Goal: Information Seeking & Learning: Learn about a topic

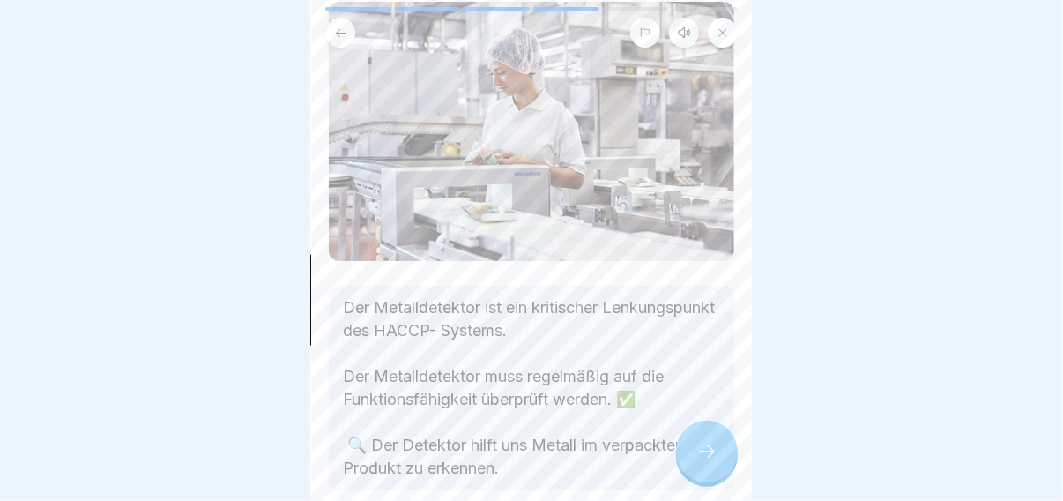
scroll to position [208, 0]
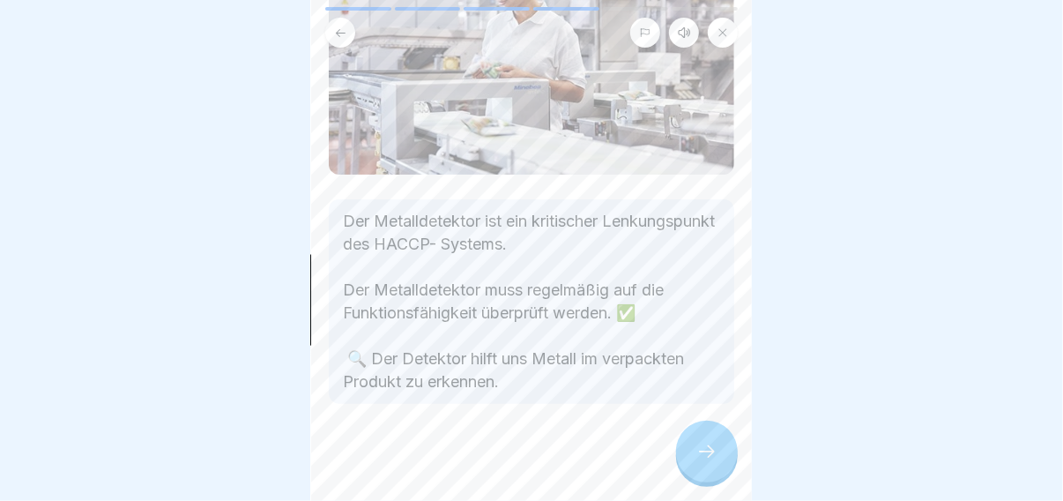
click at [696, 435] on div at bounding box center [707, 452] width 62 height 62
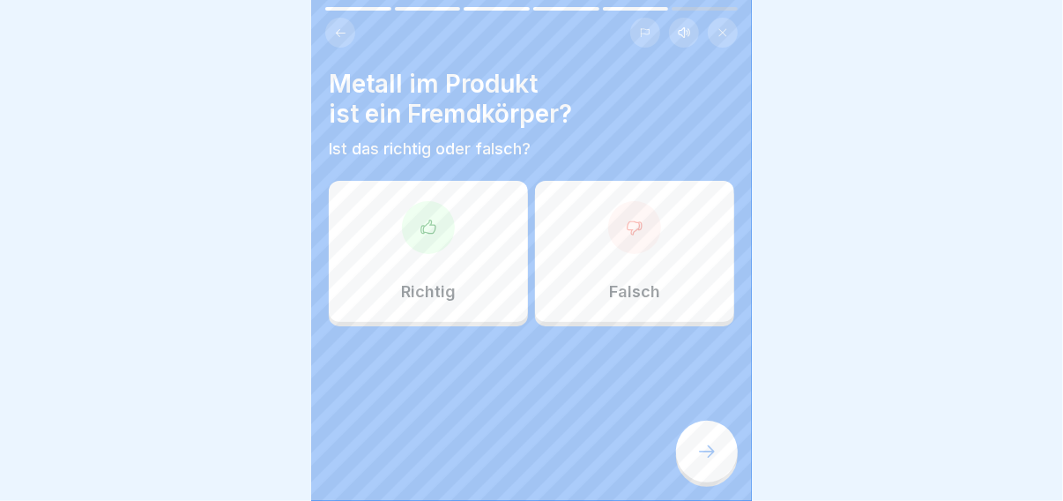
click at [463, 254] on div "Richtig" at bounding box center [428, 251] width 199 height 141
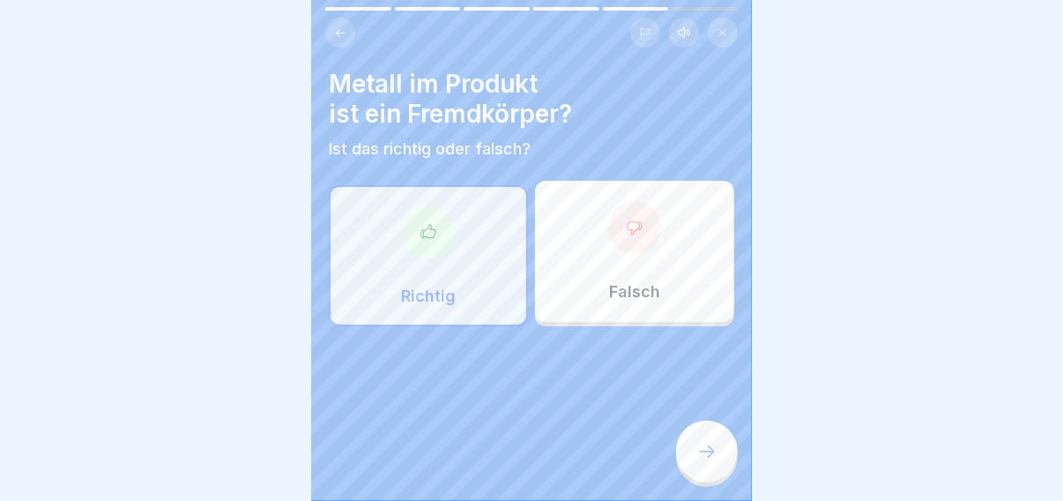
click at [708, 439] on div at bounding box center [707, 452] width 62 height 62
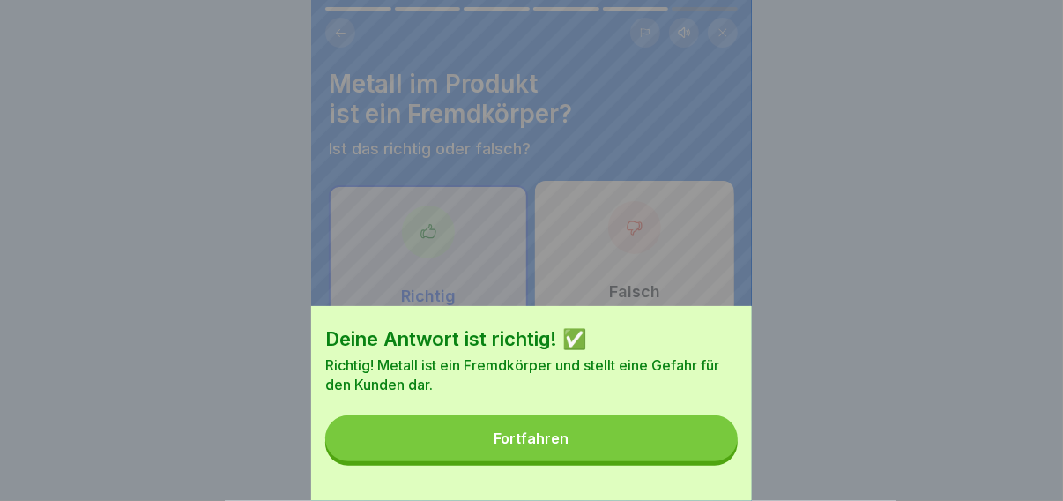
click at [598, 435] on button "Fortfahren" at bounding box center [531, 438] width 413 height 46
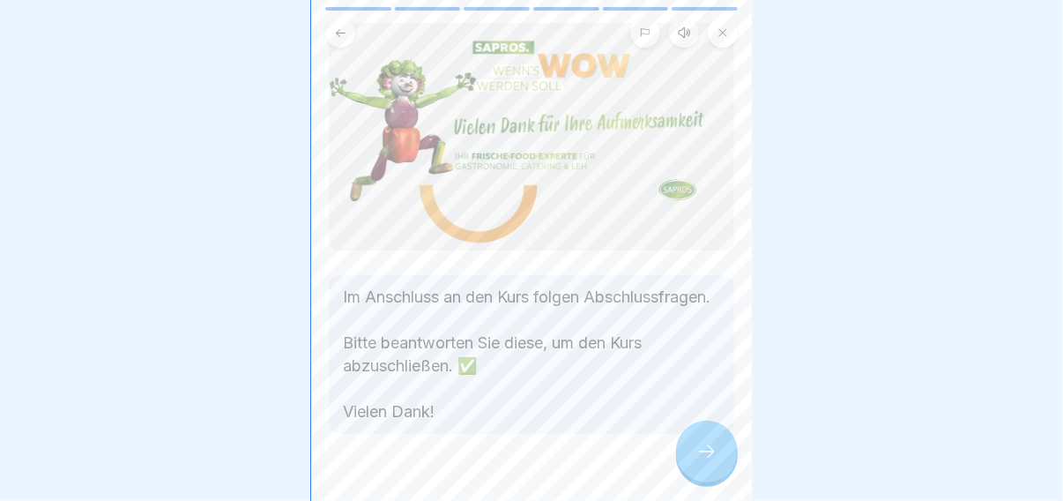
scroll to position [125, 0]
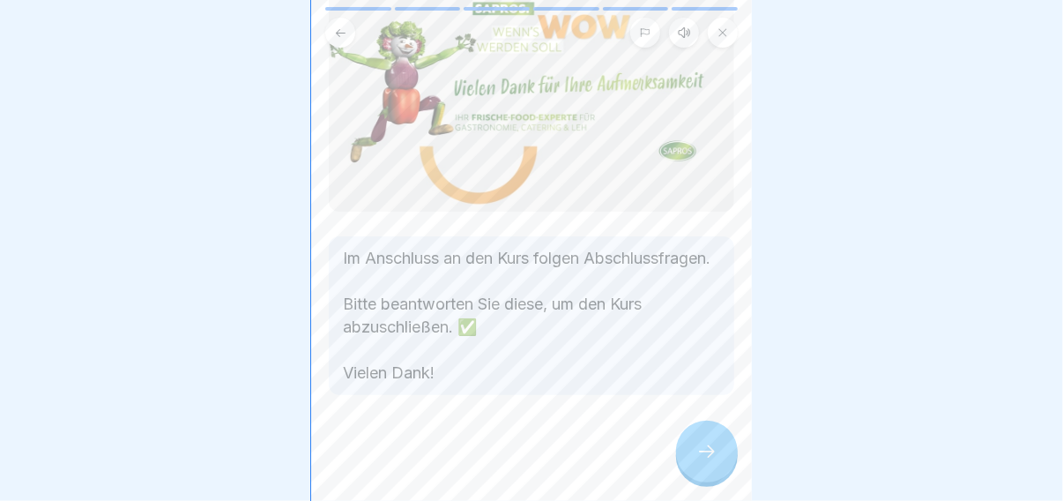
click at [689, 443] on div at bounding box center [707, 452] width 62 height 62
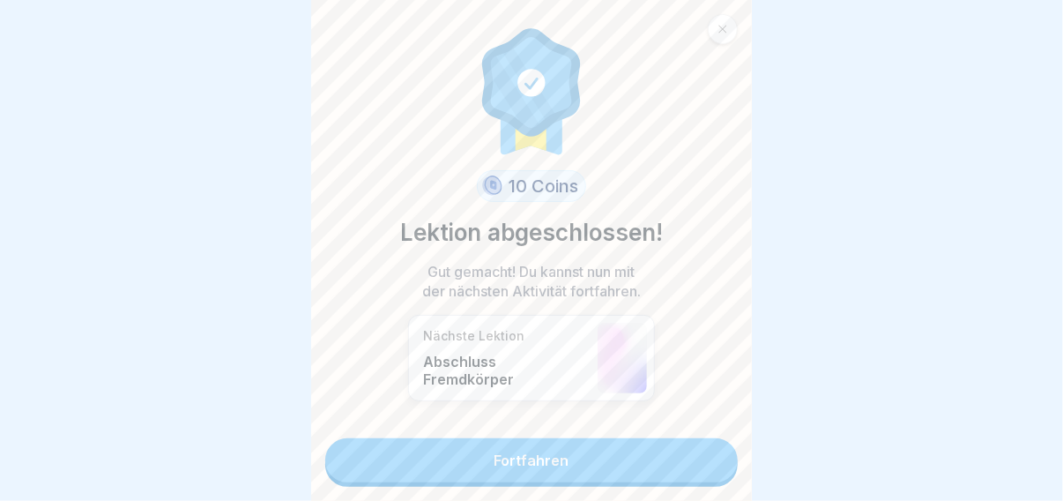
click at [637, 441] on link "Fortfahren" at bounding box center [531, 460] width 413 height 44
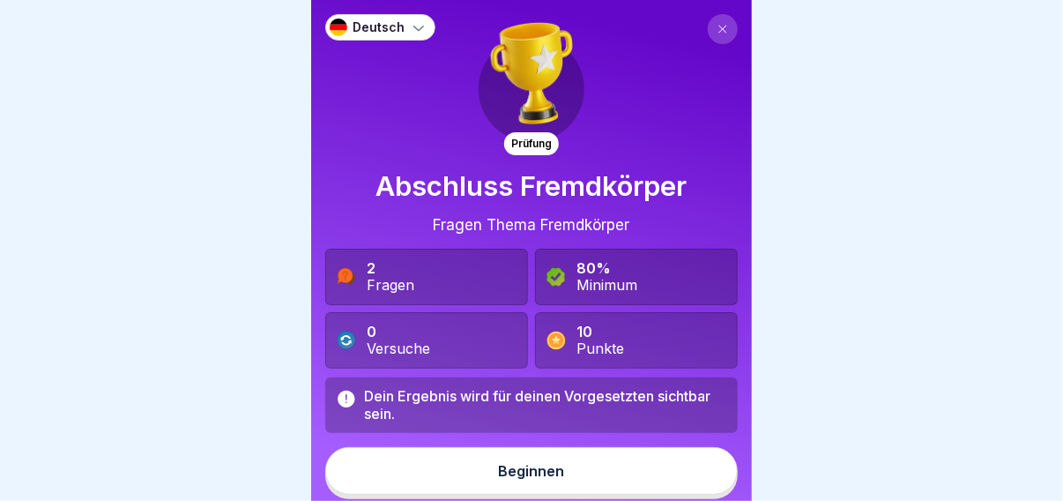
click at [512, 452] on button "Beginnen" at bounding box center [531, 471] width 413 height 48
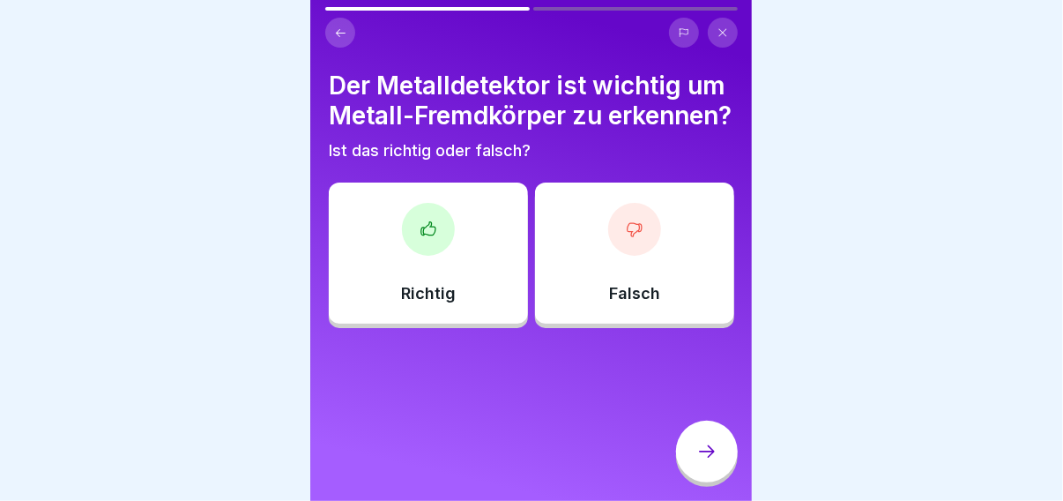
click at [458, 309] on div "Richtig" at bounding box center [428, 252] width 199 height 141
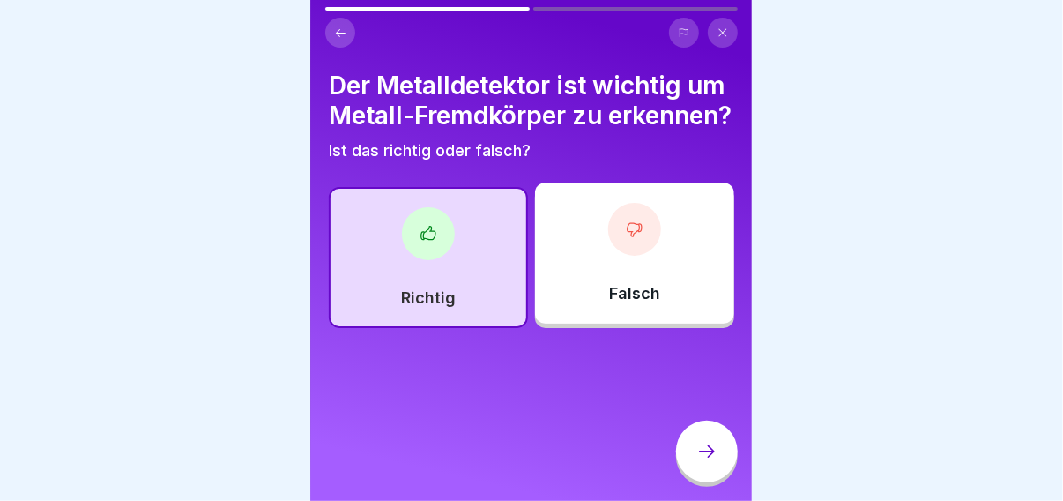
click at [697, 444] on div at bounding box center [707, 452] width 62 height 62
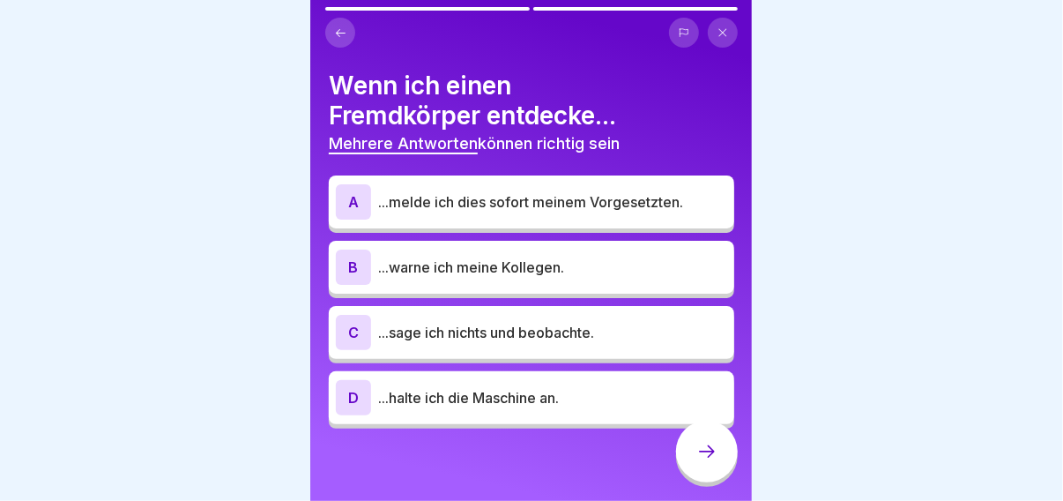
click at [564, 212] on div "A ...melde ich dies sofort meinem Vorgesetzten." at bounding box center [531, 201] width 391 height 35
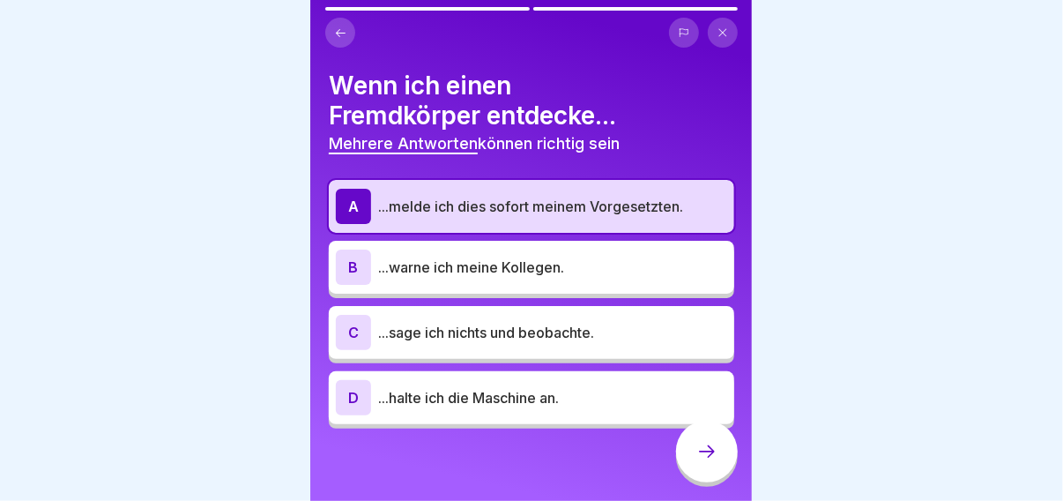
click at [556, 262] on p "...warne ich meine Kollegen." at bounding box center [552, 267] width 349 height 21
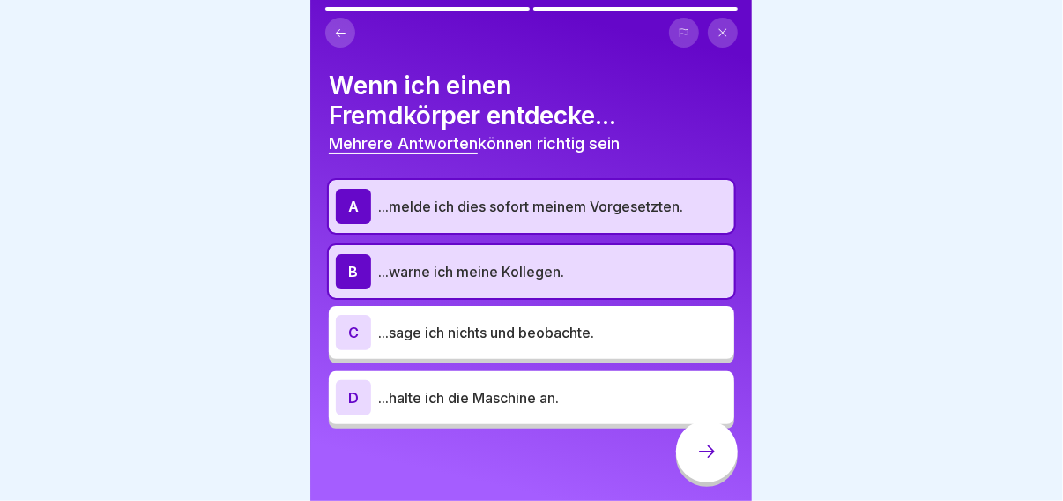
click at [540, 390] on p "...halte ich die Maschine an." at bounding box center [552, 397] width 349 height 21
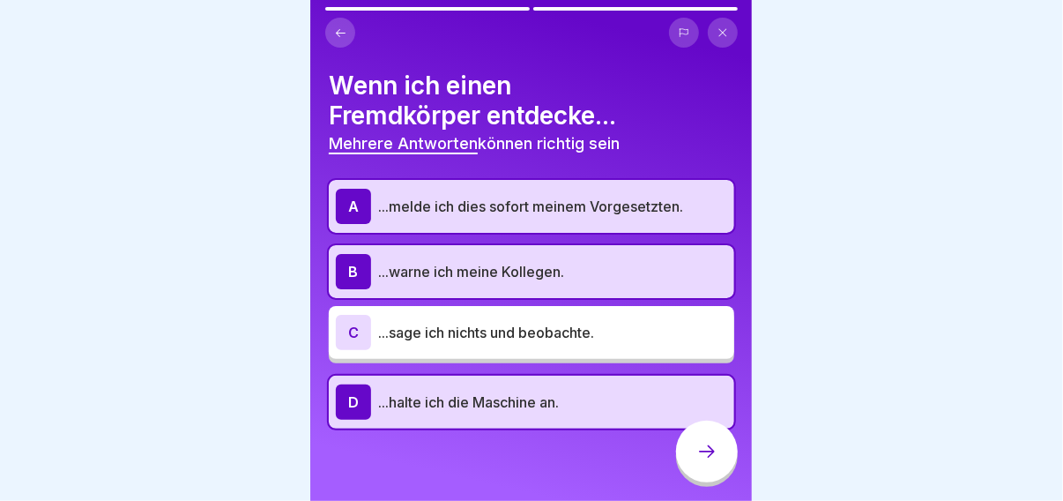
click at [690, 461] on div at bounding box center [707, 452] width 62 height 62
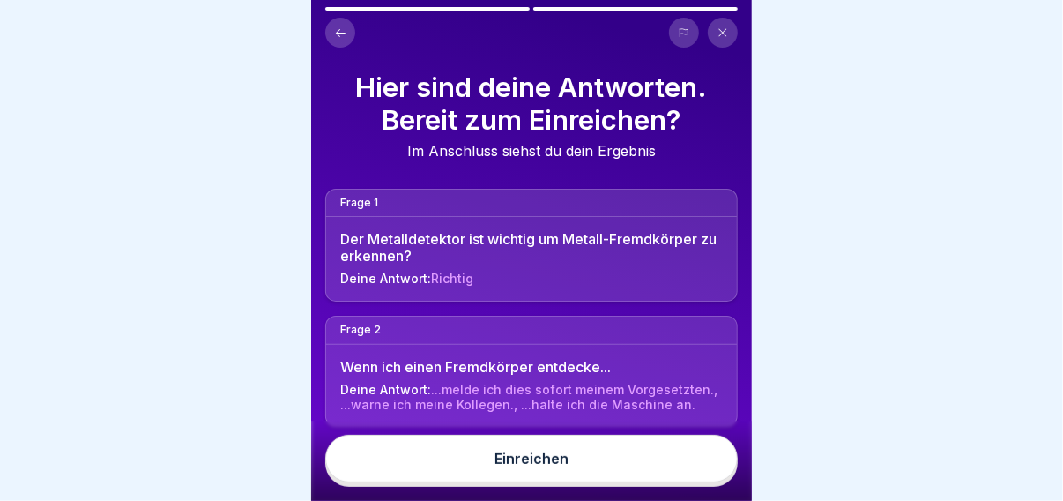
scroll to position [12, 0]
click at [610, 442] on button "Einreichen" at bounding box center [531, 459] width 413 height 48
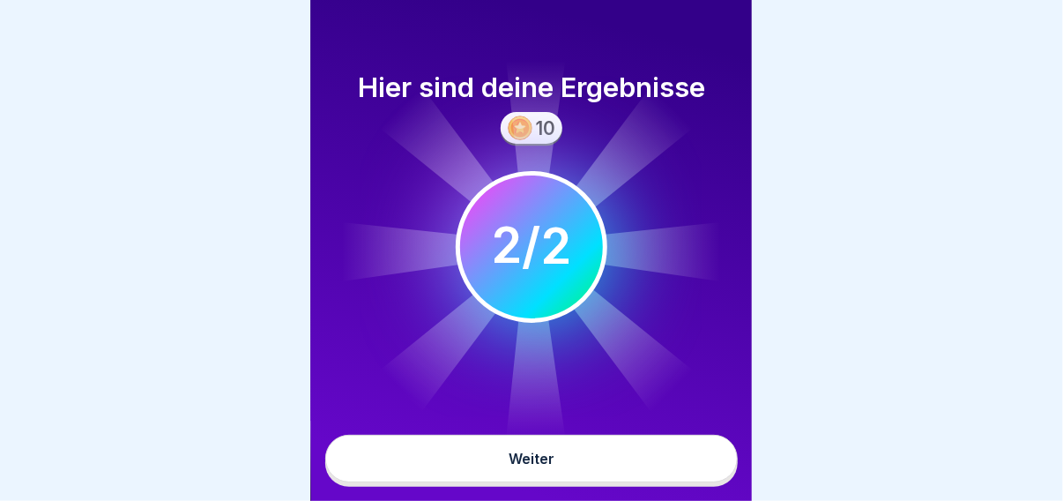
click at [609, 443] on button "Weiter" at bounding box center [531, 459] width 413 height 48
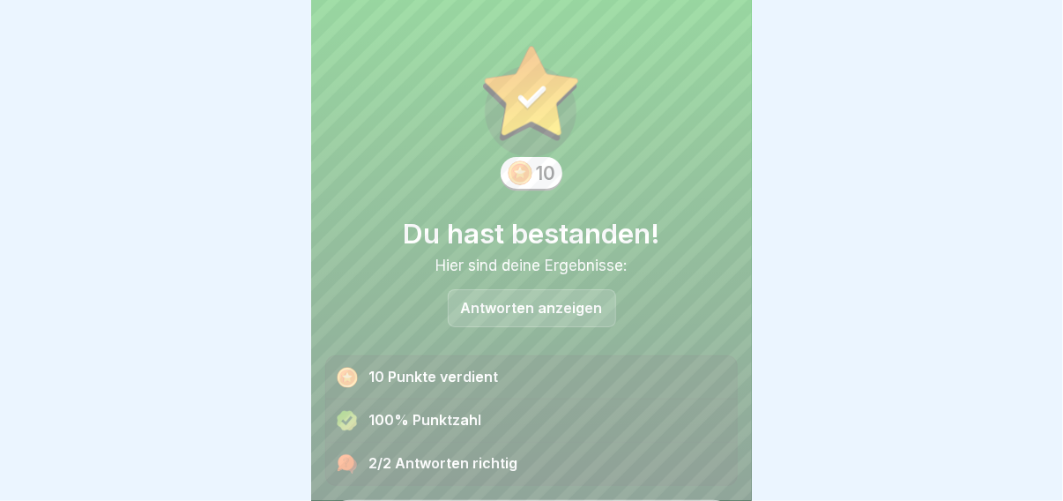
scroll to position [49, 0]
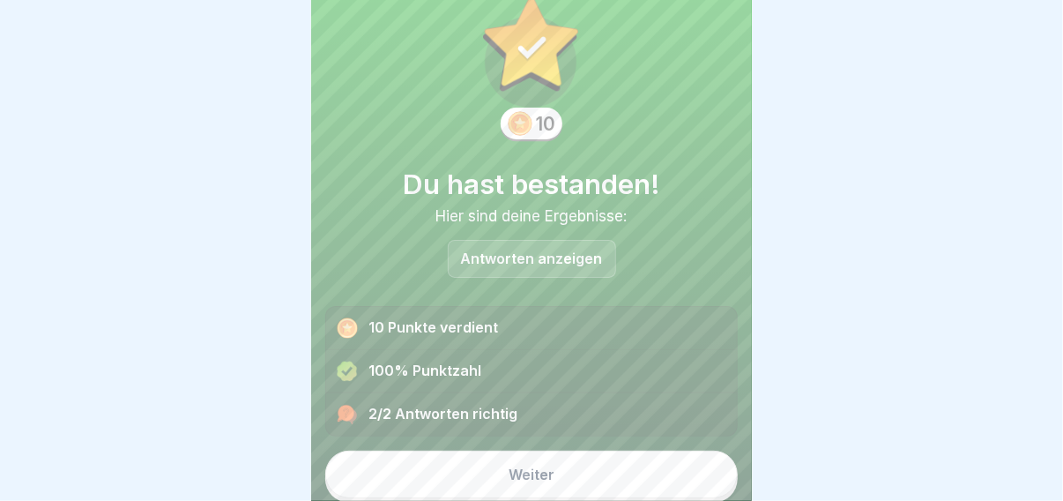
click at [602, 451] on button "Weiter" at bounding box center [531, 475] width 413 height 48
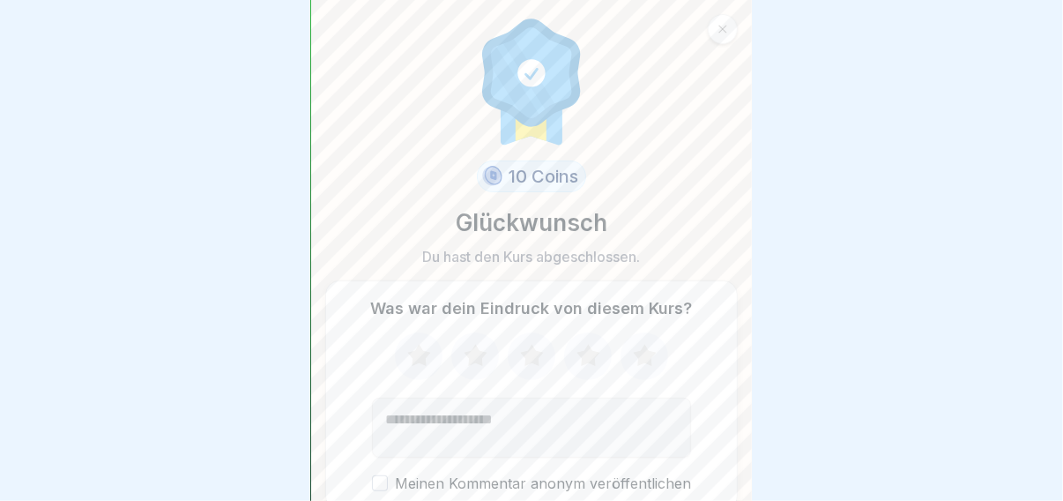
scroll to position [73, 0]
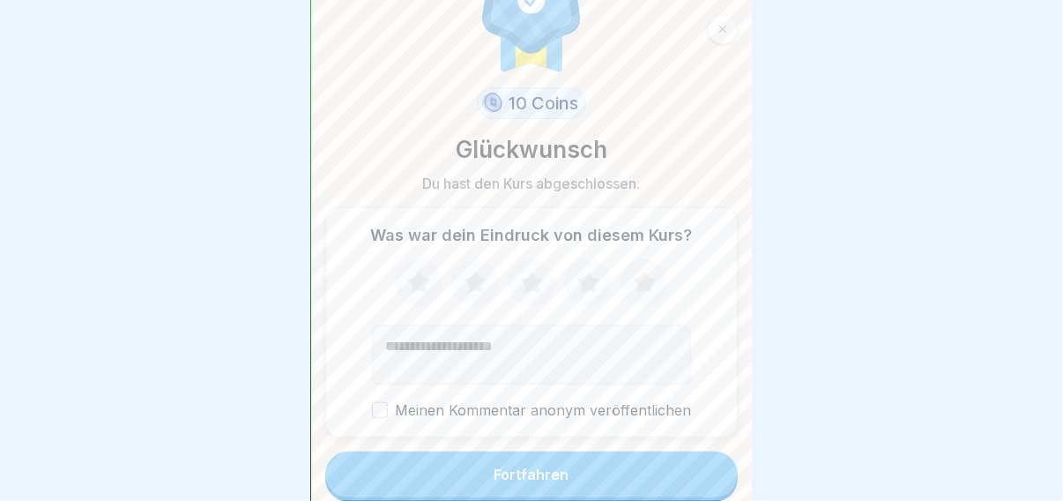
click at [533, 466] on div "Fortfahren" at bounding box center [532, 474] width 75 height 16
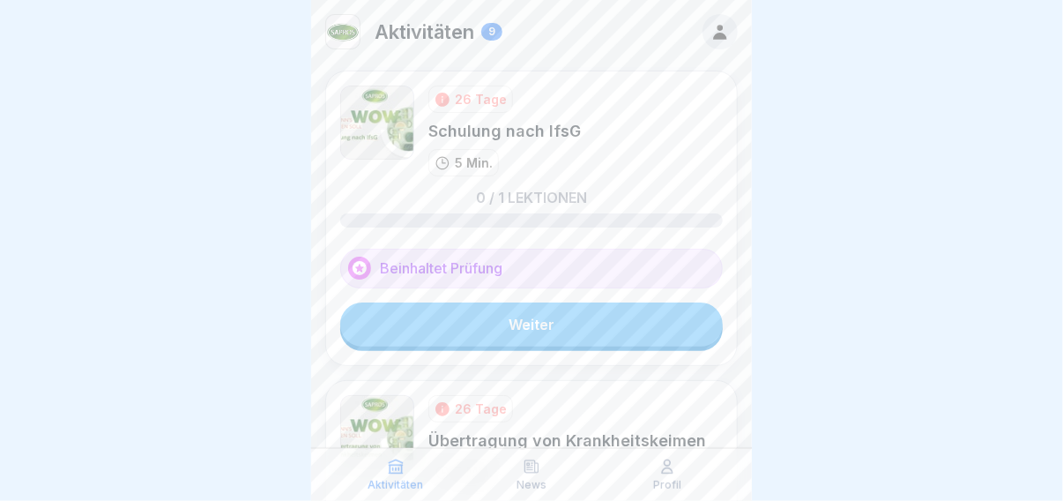
scroll to position [12, 0]
drag, startPoint x: 673, startPoint y: 396, endPoint x: 678, endPoint y: 415, distance: 20.1
click at [678, 415] on div "26 Tage Übertragung von Krankheitskeimen 5 Min." at bounding box center [567, 440] width 278 height 91
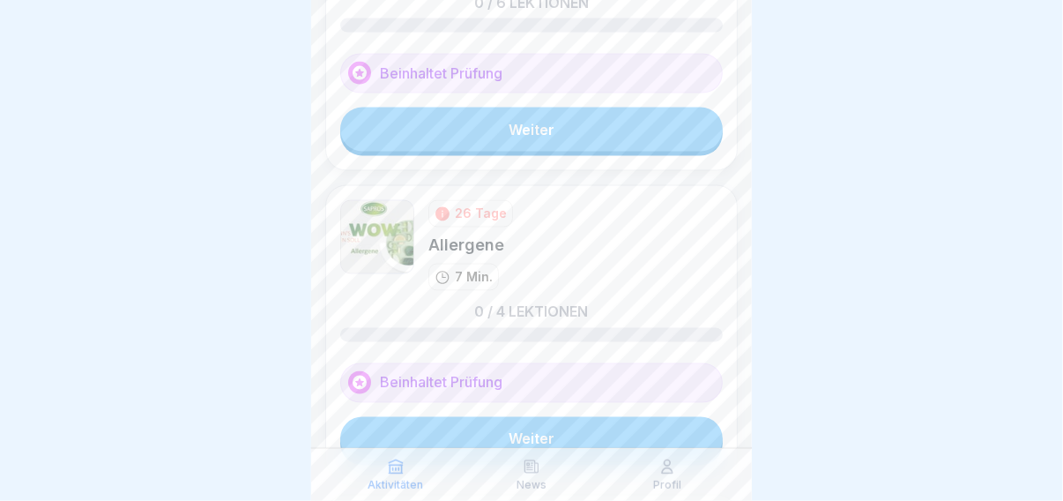
scroll to position [0, 0]
